Goal: Transaction & Acquisition: Purchase product/service

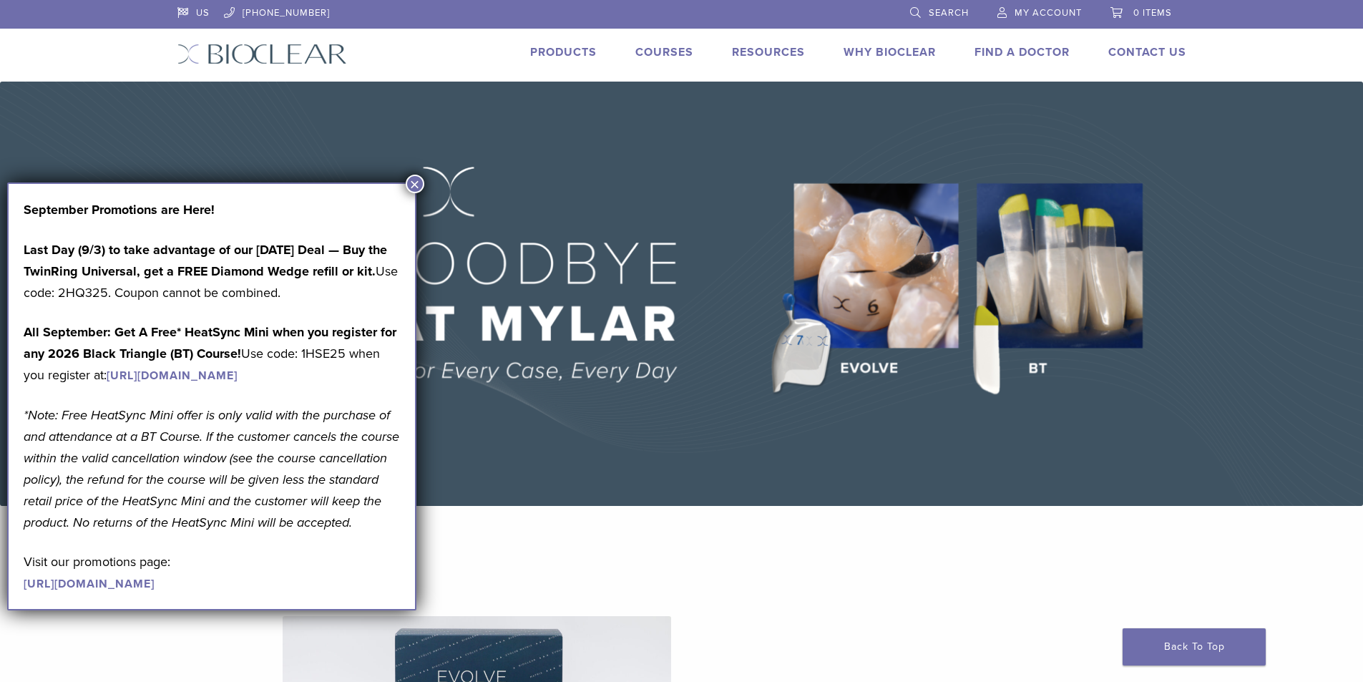
click at [419, 182] on button "×" at bounding box center [415, 184] width 19 height 19
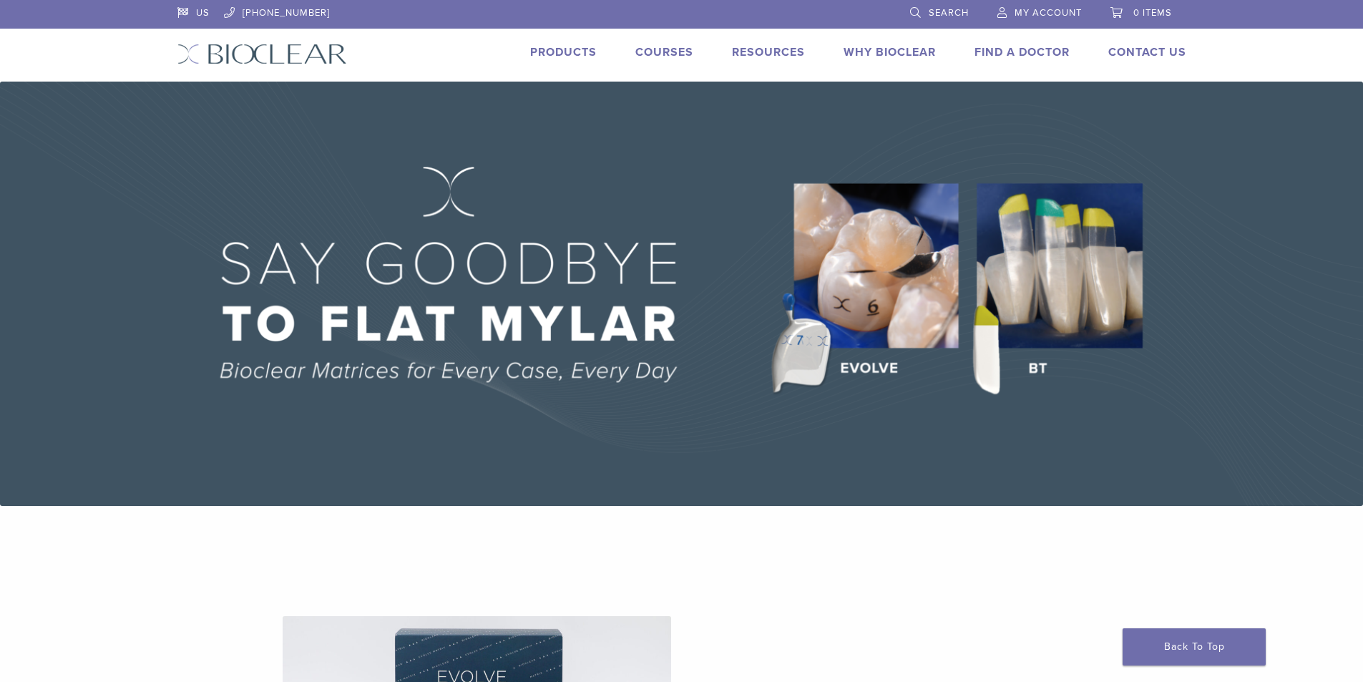
click at [558, 51] on link "Products" at bounding box center [563, 52] width 67 height 14
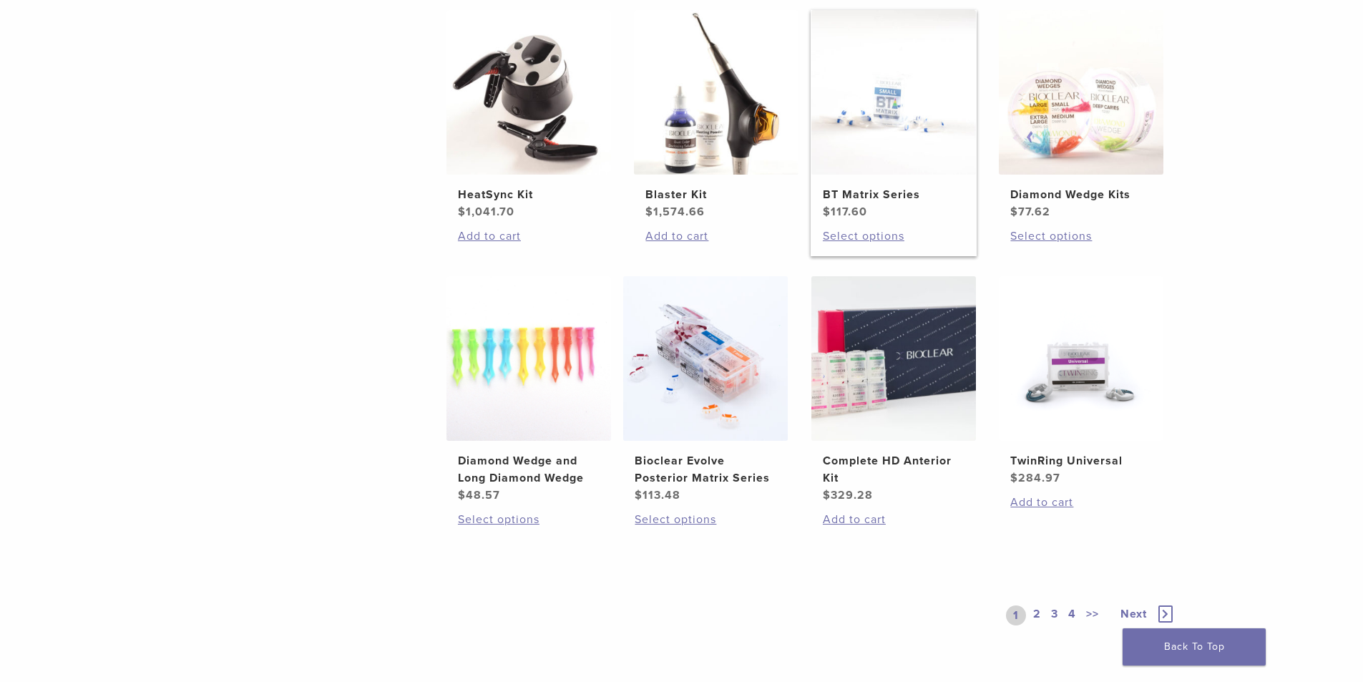
scroll to position [858, 0]
click at [889, 471] on h2 "Complete HD Anterior Kit" at bounding box center [894, 468] width 142 height 34
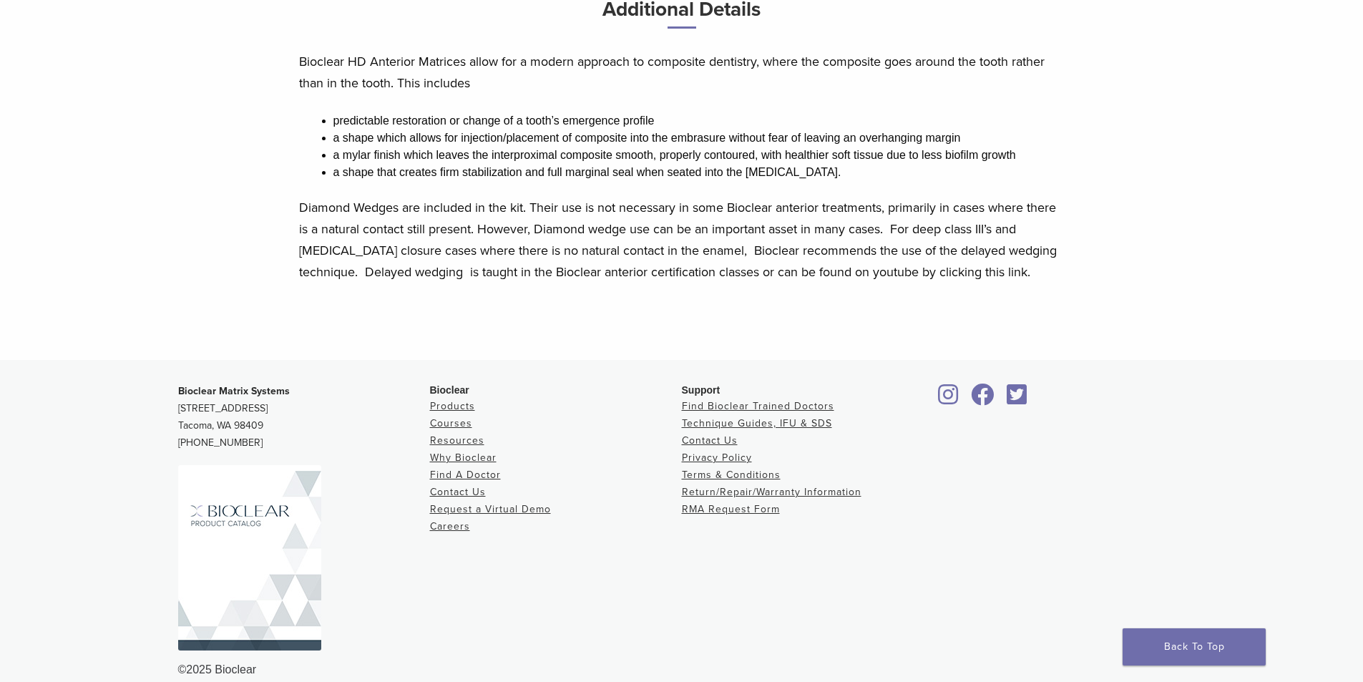
scroll to position [858, 0]
